Goal: Use online tool/utility

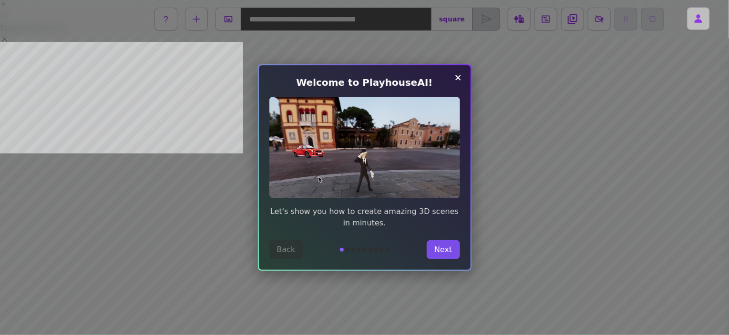
click at [446, 257] on button "Next" at bounding box center [443, 249] width 33 height 19
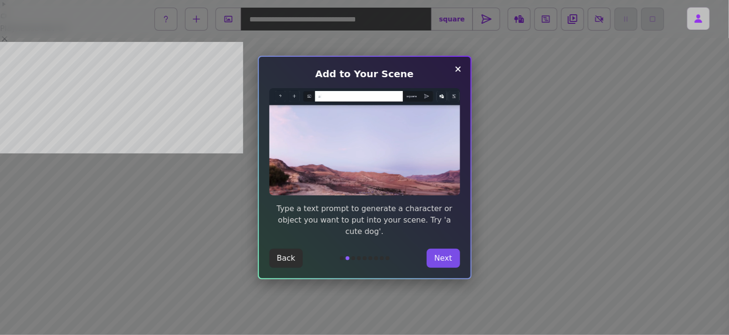
click at [448, 257] on button "Next" at bounding box center [443, 258] width 33 height 19
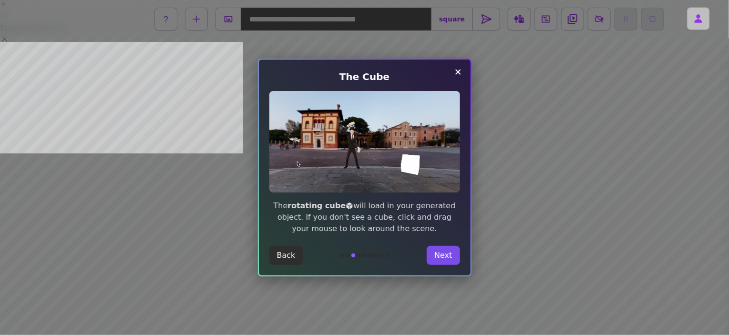
click at [448, 257] on button "Next" at bounding box center [443, 255] width 33 height 19
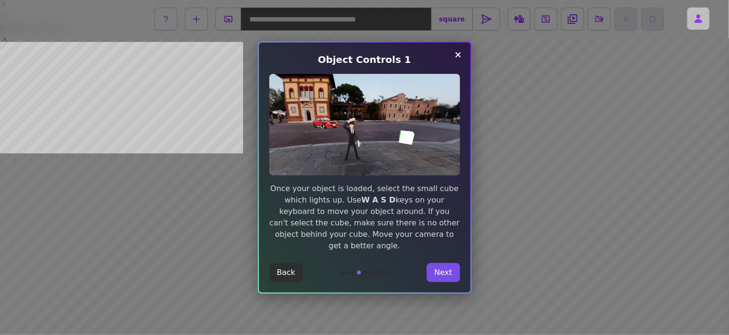
click at [448, 263] on button "Next" at bounding box center [443, 272] width 33 height 19
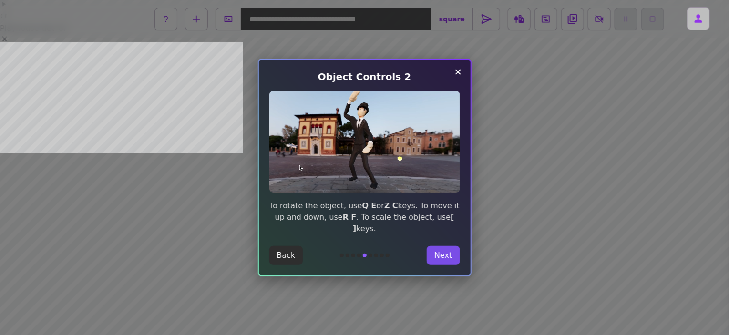
click at [448, 257] on button "Next" at bounding box center [443, 255] width 33 height 19
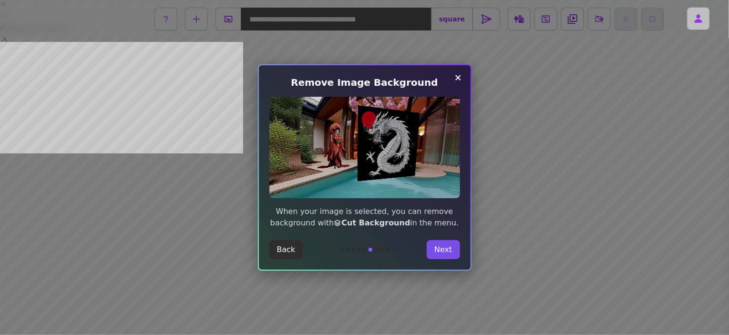
click at [448, 257] on button "Next" at bounding box center [443, 249] width 33 height 19
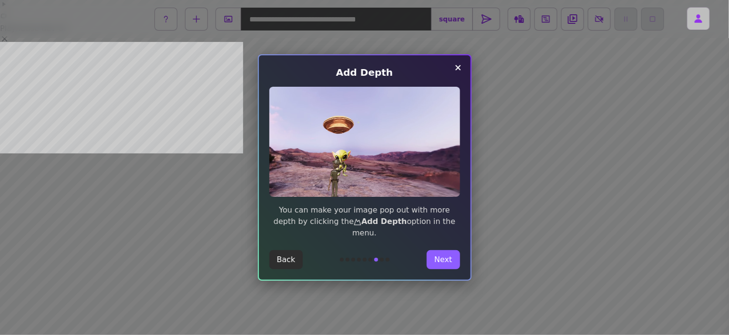
click at [448, 257] on div "Add Depth You can make your image pop out with more depth by clicking the Add D…" at bounding box center [365, 167] width 214 height 227
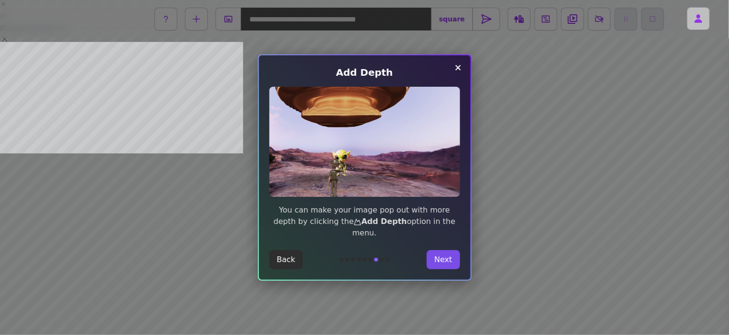
click at [448, 257] on button "Next" at bounding box center [443, 259] width 33 height 19
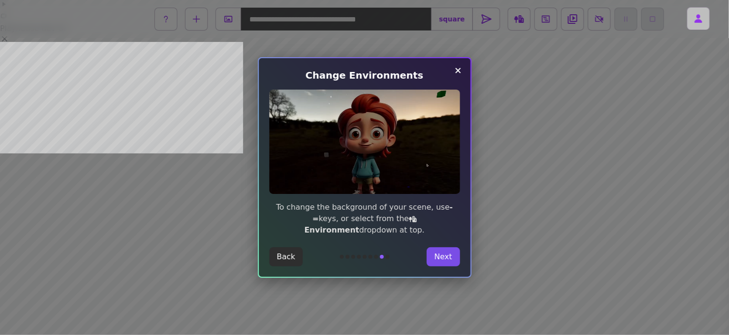
click at [448, 257] on button "Next" at bounding box center [443, 256] width 33 height 19
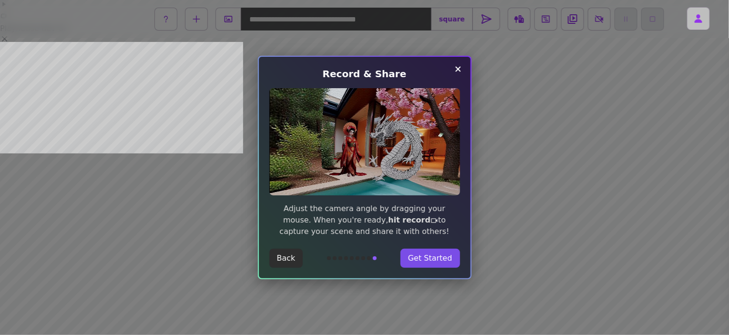
click at [448, 257] on button "Get Started" at bounding box center [430, 258] width 60 height 19
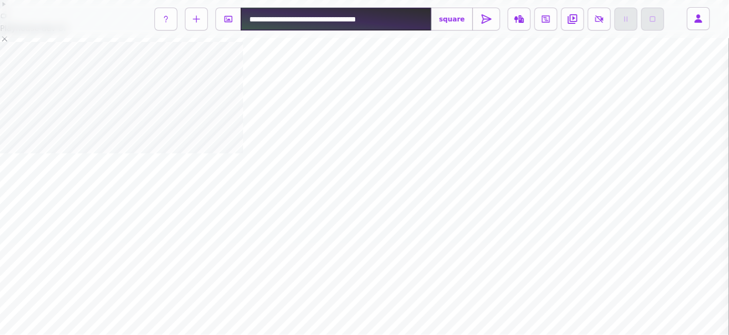
click at [331, 19] on input "text" at bounding box center [336, 19] width 191 height 23
type input "**********"
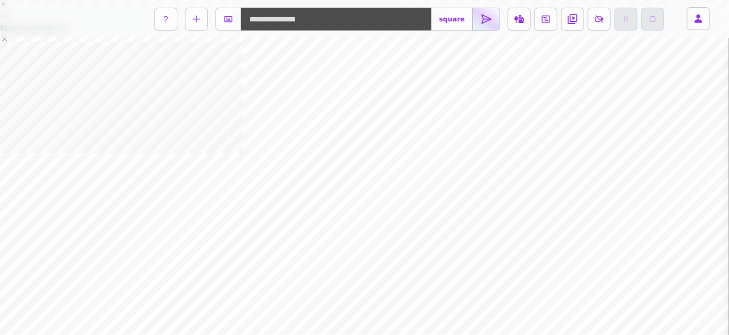
click at [485, 21] on icon at bounding box center [485, 18] width 11 height 11
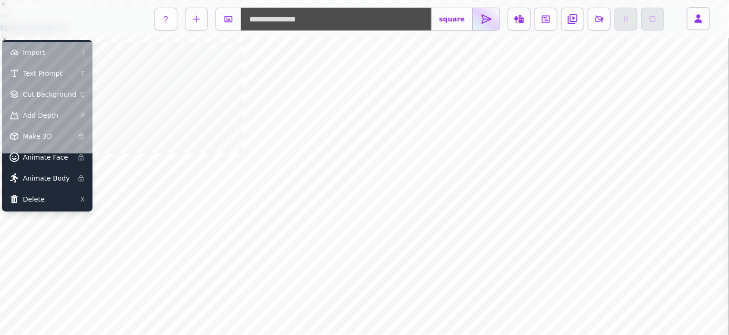
click at [485, 21] on icon at bounding box center [485, 18] width 11 height 11
click at [485, 24] on icon at bounding box center [485, 18] width 11 height 11
click at [484, 23] on icon at bounding box center [485, 18] width 11 height 11
click at [520, 13] on label at bounding box center [519, 19] width 23 height 23
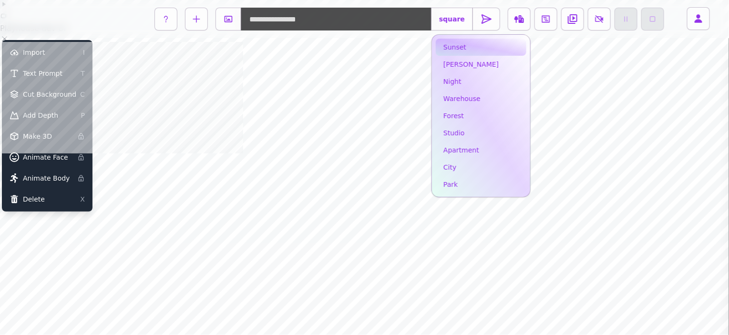
click at [454, 48] on link "sunset" at bounding box center [481, 47] width 91 height 17
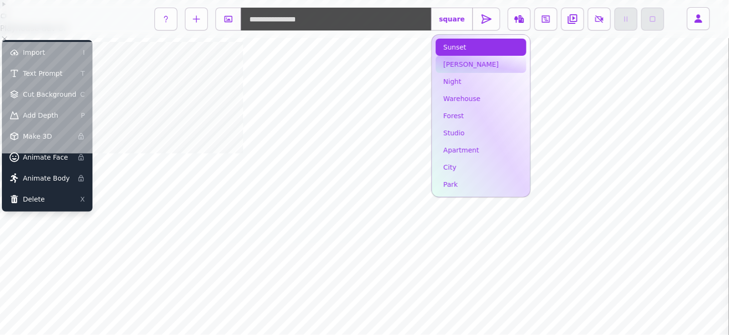
click at [452, 70] on link "[PERSON_NAME]" at bounding box center [481, 64] width 91 height 17
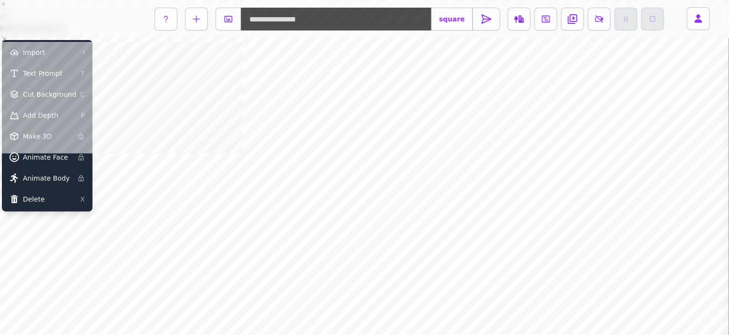
click at [373, 128] on div "**********" at bounding box center [364, 167] width 729 height 335
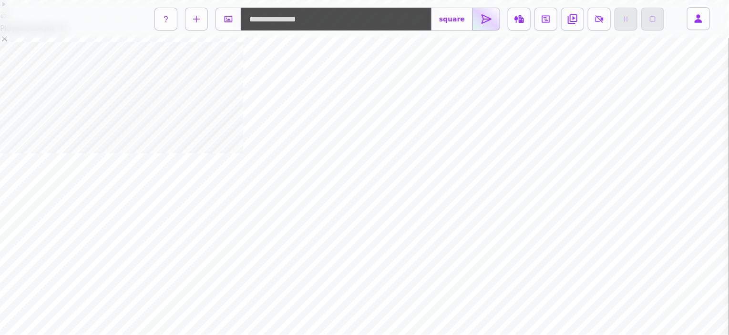
click at [486, 20] on icon at bounding box center [486, 19] width 9 height 9
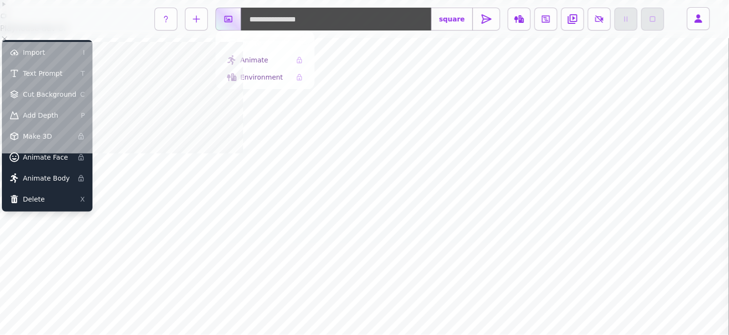
click at [231, 19] on icon at bounding box center [229, 19] width 10 height 10
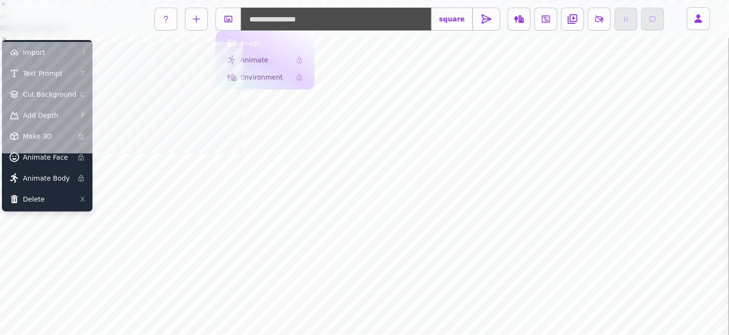
click at [259, 45] on span "Image" at bounding box center [250, 43] width 21 height 10
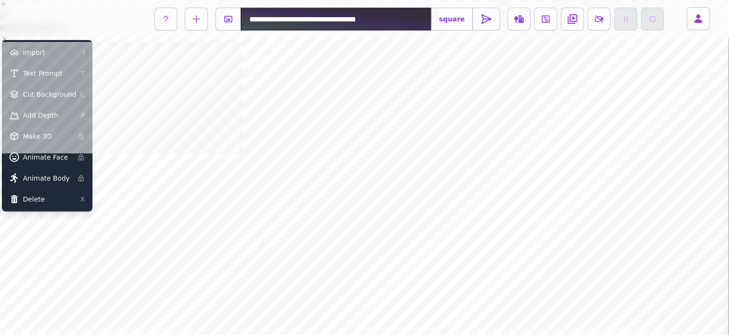
click at [346, 20] on input "text" at bounding box center [336, 19] width 191 height 23
type input "**********"
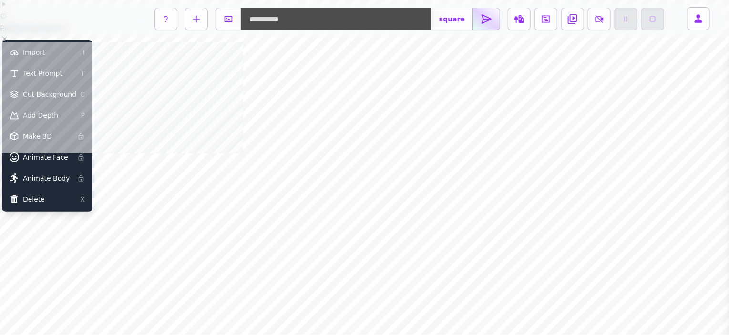
click at [480, 24] on icon at bounding box center [485, 18] width 11 height 11
click at [476, 28] on button at bounding box center [486, 19] width 28 height 23
click at [489, 15] on button at bounding box center [486, 19] width 28 height 23
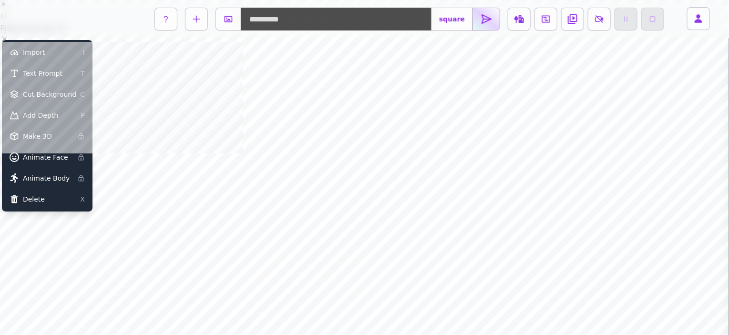
click at [484, 21] on icon at bounding box center [486, 19] width 9 height 9
click at [476, 23] on button at bounding box center [486, 19] width 28 height 23
click at [488, 21] on icon at bounding box center [485, 18] width 11 height 11
click at [486, 25] on button at bounding box center [486, 19] width 28 height 23
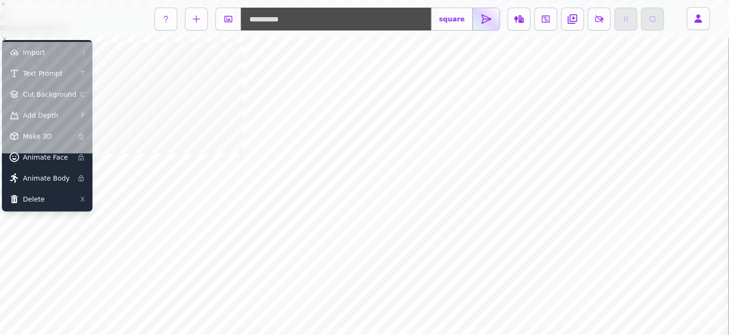
click at [486, 25] on button at bounding box center [486, 19] width 28 height 23
